Goal: Transaction & Acquisition: Purchase product/service

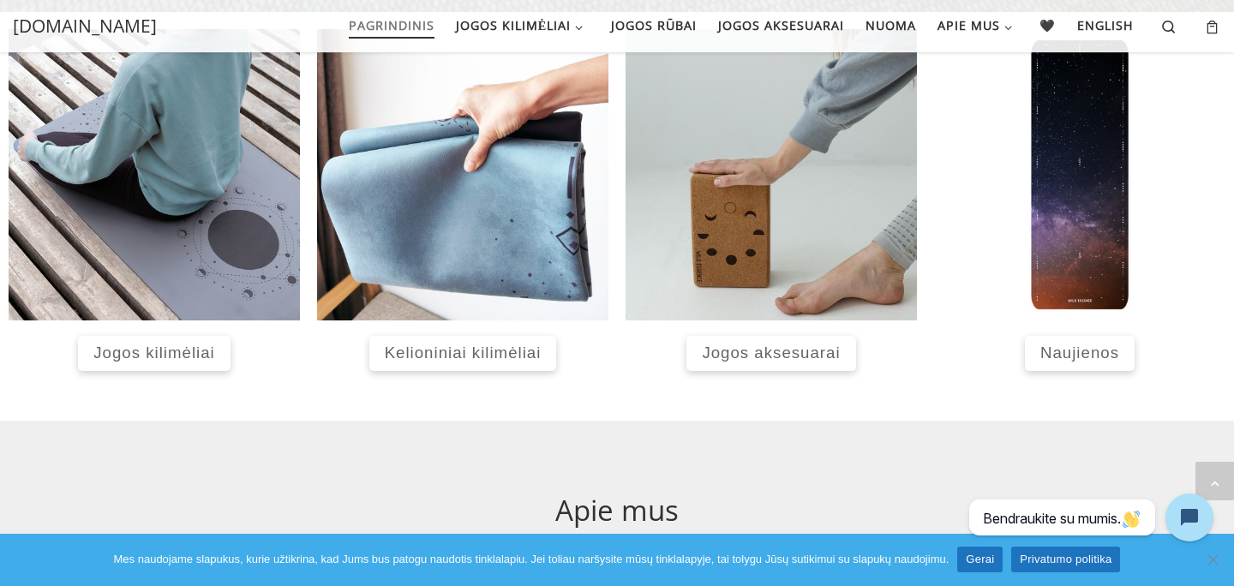
scroll to position [705, 0]
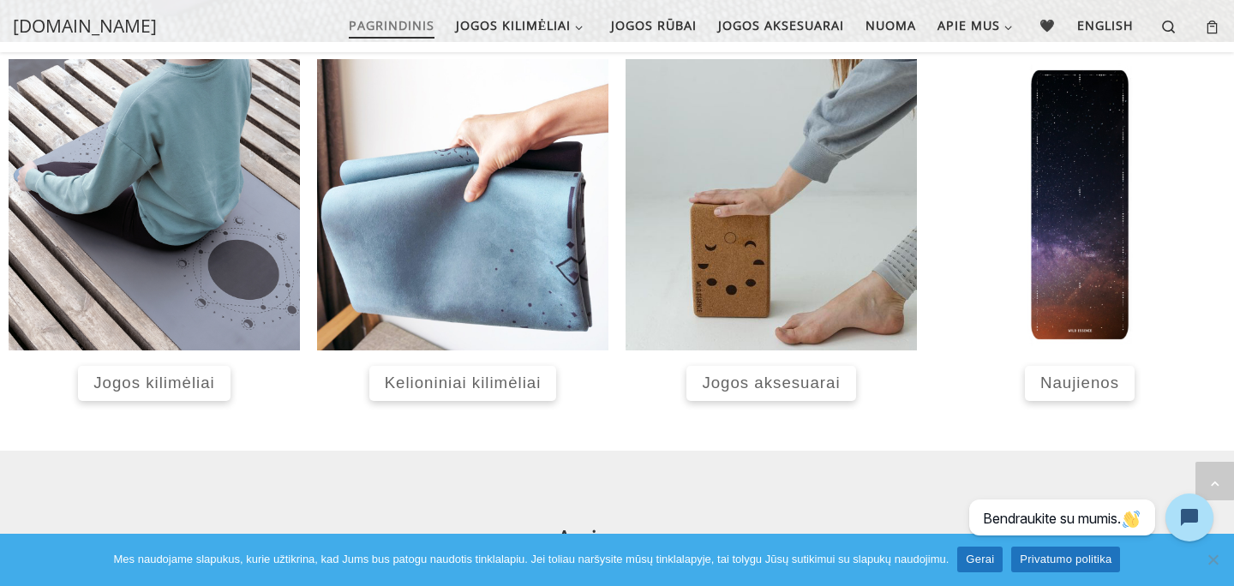
click at [153, 380] on span "Jogos kilimėliai" at bounding box center [153, 383] width 121 height 18
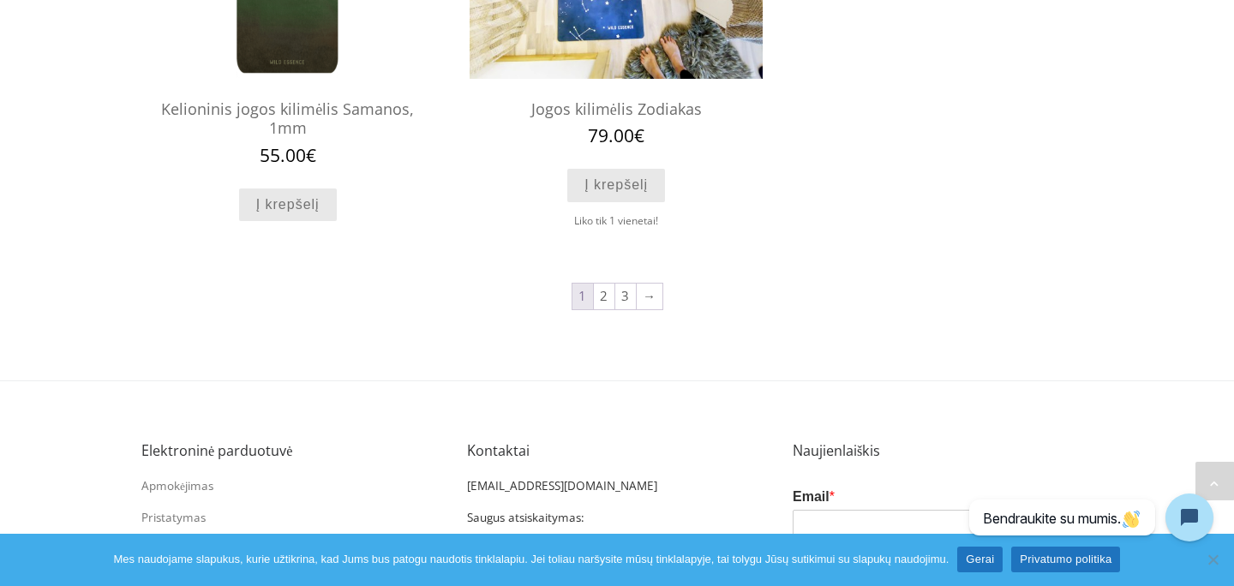
scroll to position [1849, 0]
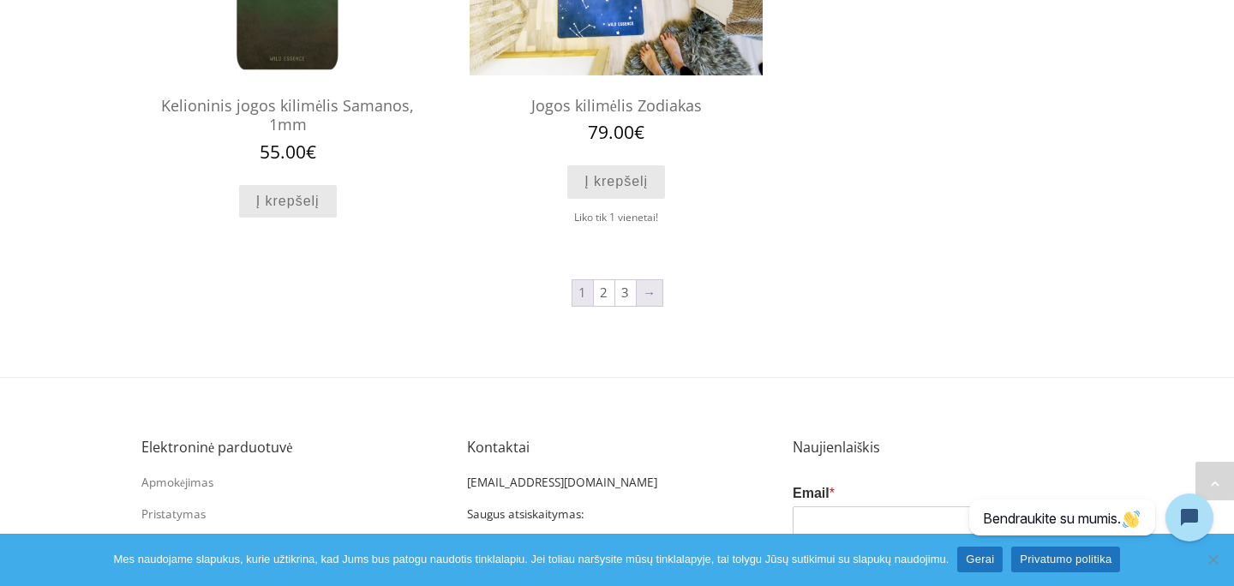
click at [651, 292] on link "→" at bounding box center [650, 293] width 26 height 26
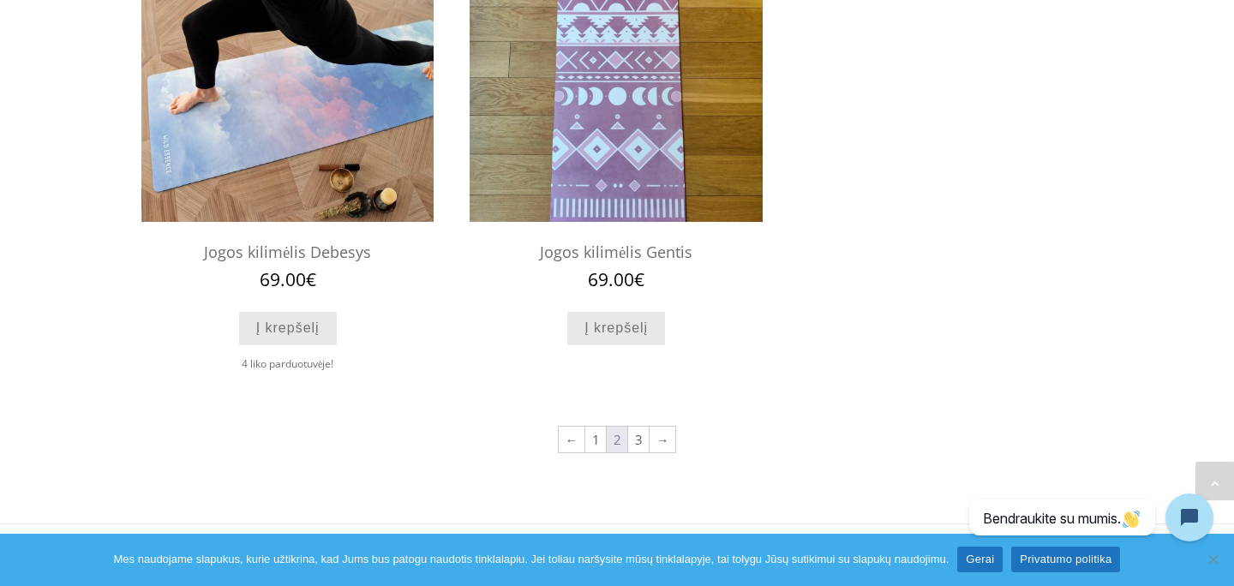
scroll to position [1698, 0]
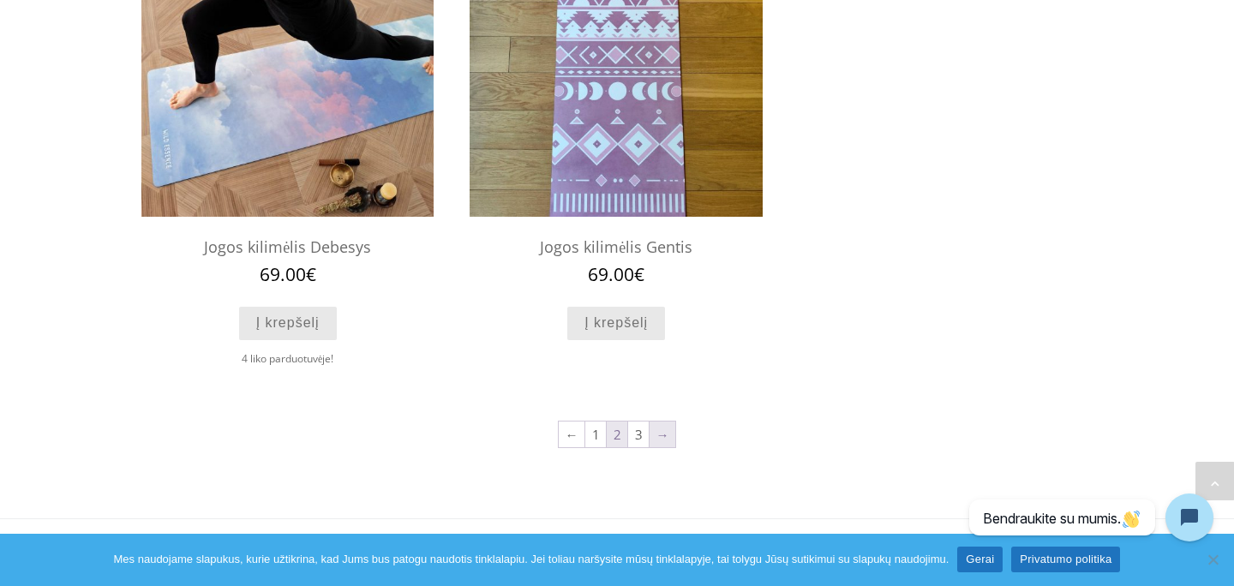
click at [671, 436] on link "→" at bounding box center [663, 435] width 26 height 26
